Goal: Task Accomplishment & Management: Complete application form

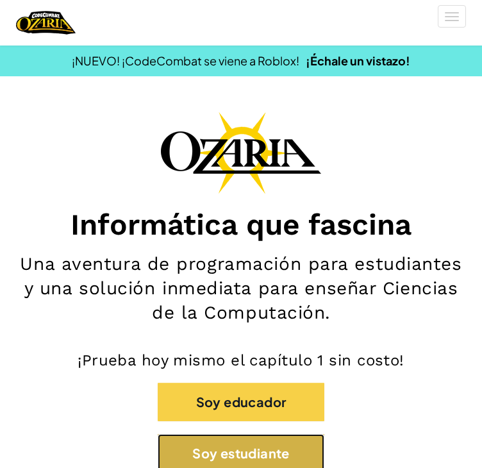
click at [208, 449] on button "Soy estudiante" at bounding box center [241, 453] width 167 height 38
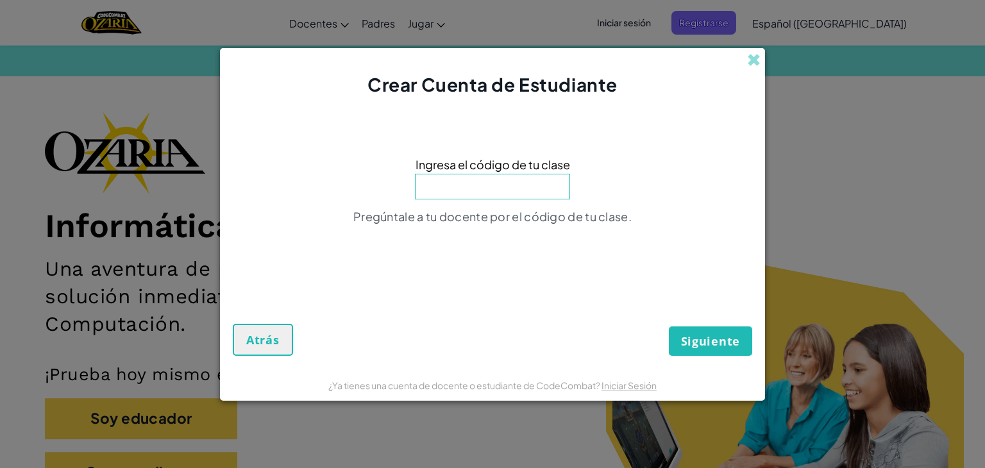
click at [454, 190] on input at bounding box center [492, 187] width 155 height 26
type input "GiftWatchRide"
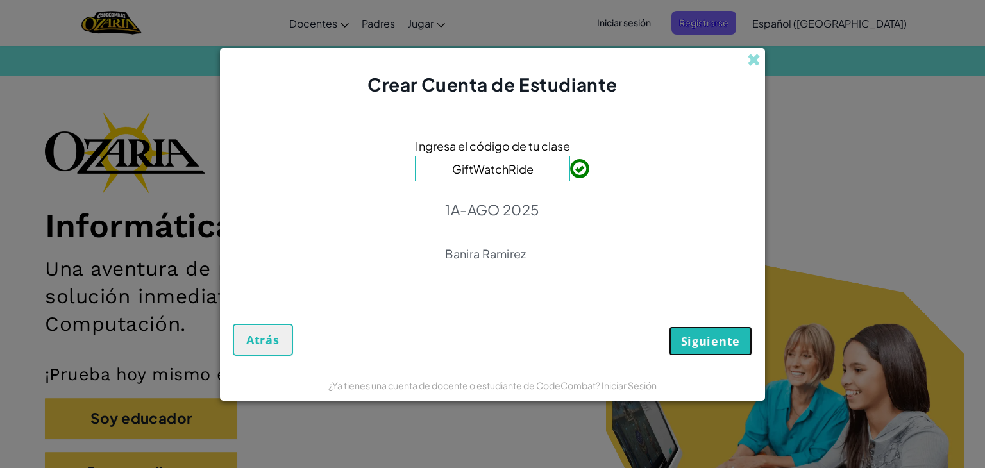
click at [482, 342] on span "Siguiente" at bounding box center [710, 340] width 59 height 15
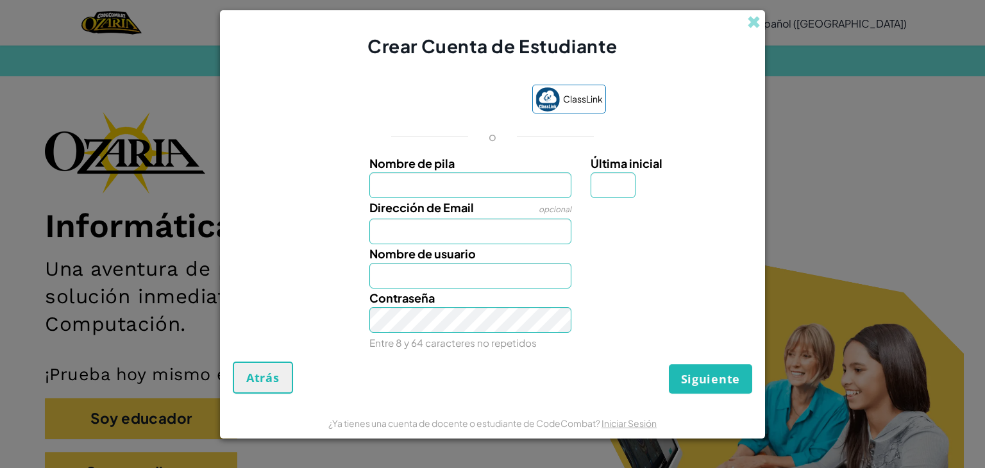
click at [482, 428] on div "¿Ya tienes una cuenta de docente o estudiante de CodeCombat? Iniciar Sesión" at bounding box center [492, 423] width 328 height 17
click at [482, 419] on link "Iniciar Sesión" at bounding box center [629, 424] width 55 height 12
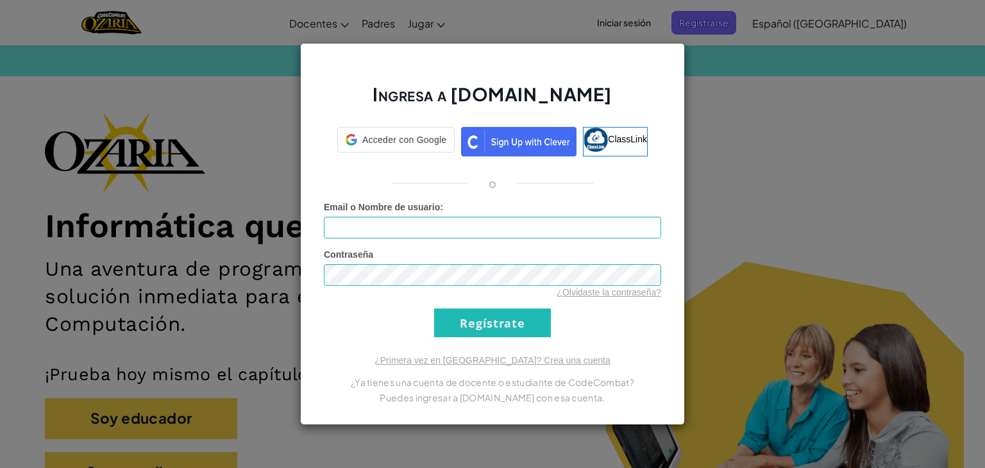
type input "[EMAIL_ADDRESS][DOMAIN_NAME]"
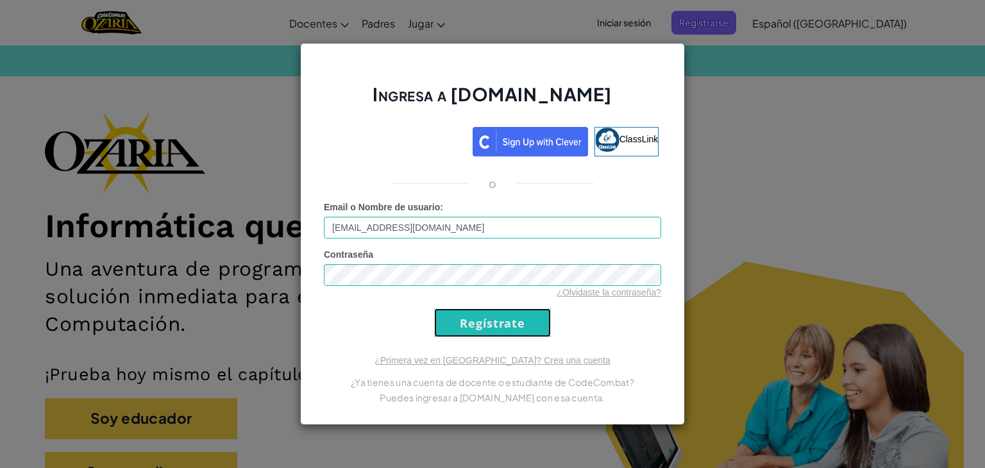
click at [453, 311] on input "Regístrate" at bounding box center [492, 322] width 117 height 29
